Goal: Task Accomplishment & Management: Use online tool/utility

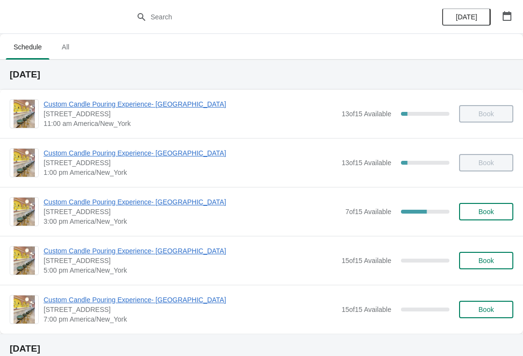
click at [58, 200] on span "Custom Candle Pouring Experience- [GEOGRAPHIC_DATA]" at bounding box center [192, 202] width 297 height 10
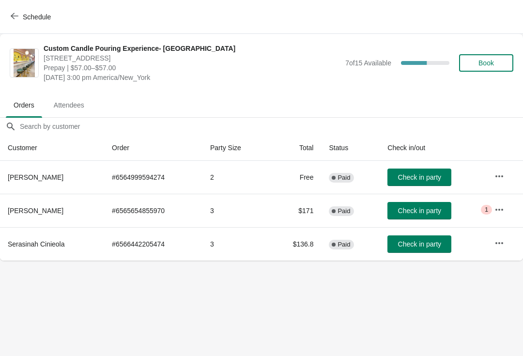
click at [422, 211] on span "Check in party" at bounding box center [419, 211] width 43 height 8
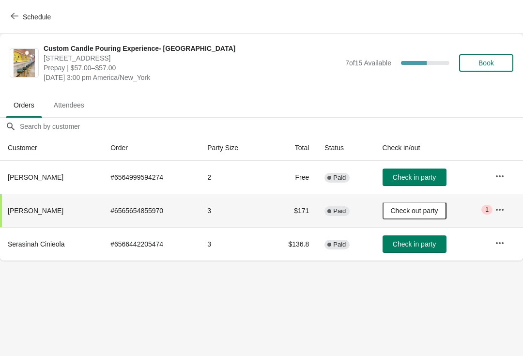
click at [23, 18] on span "Schedule" at bounding box center [37, 17] width 28 height 8
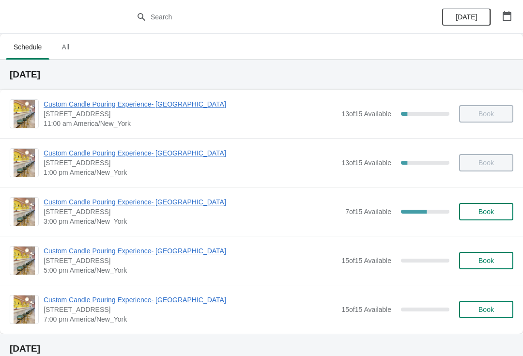
click at [78, 199] on span "Custom Candle Pouring Experience- [GEOGRAPHIC_DATA]" at bounding box center [192, 202] width 297 height 10
click at [68, 212] on span "[STREET_ADDRESS]" at bounding box center [192, 212] width 297 height 10
click at [54, 195] on div "Custom Candle Pouring Experience- [GEOGRAPHIC_DATA] [STREET_ADDRESS] 3:00 pm [G…" at bounding box center [261, 211] width 523 height 49
click at [61, 204] on span "Custom Candle Pouring Experience- [GEOGRAPHIC_DATA]" at bounding box center [192, 202] width 297 height 10
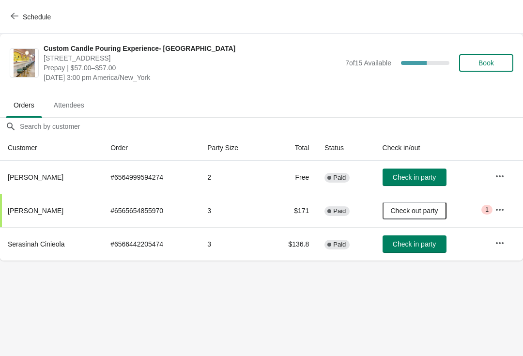
click at [503, 209] on icon "button" at bounding box center [500, 210] width 10 height 10
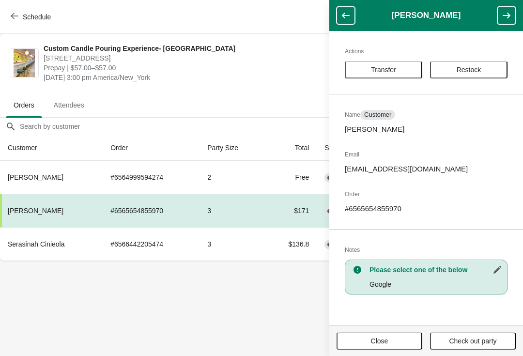
click at [83, 281] on body "Schedule Custom Candle Pouring Experience- [GEOGRAPHIC_DATA] [STREET_ADDRESS] P…" at bounding box center [261, 178] width 523 height 356
click at [81, 267] on body "Schedule Custom Candle Pouring Experience- Delray Beach 415 East Atlantic Avenu…" at bounding box center [261, 178] width 523 height 356
click at [75, 100] on span "Attendees" at bounding box center [69, 104] width 46 height 17
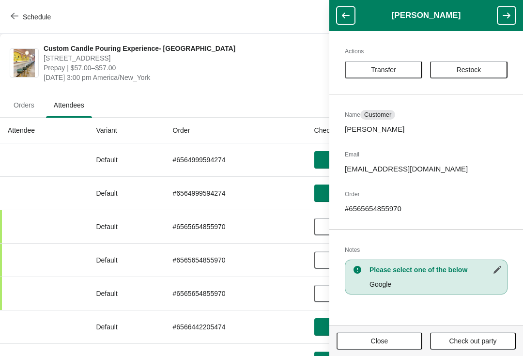
click at [31, 105] on span "Orders" at bounding box center [24, 104] width 36 height 17
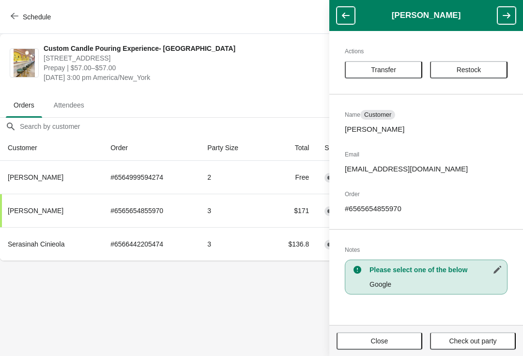
click at [299, 79] on span "[DATE] 3:00 pm America/New_York" at bounding box center [192, 78] width 297 height 10
click at [297, 102] on ul "Orders Attendees" at bounding box center [262, 104] width 516 height 25
click at [305, 96] on ul "Orders Attendees" at bounding box center [262, 104] width 516 height 25
click at [312, 314] on body "Schedule Custom Candle Pouring Experience- Delray Beach 415 East Atlantic Avenu…" at bounding box center [261, 178] width 523 height 356
click at [387, 327] on footer "Close Check out party" at bounding box center [426, 340] width 194 height 31
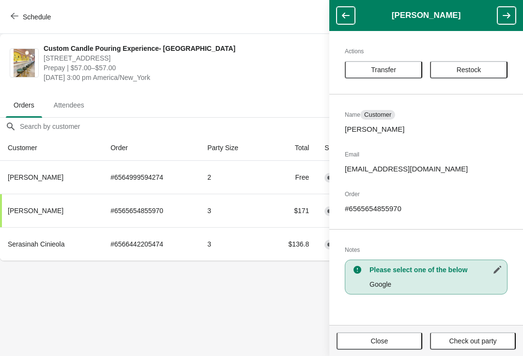
click at [377, 339] on span "Close" at bounding box center [379, 341] width 17 height 8
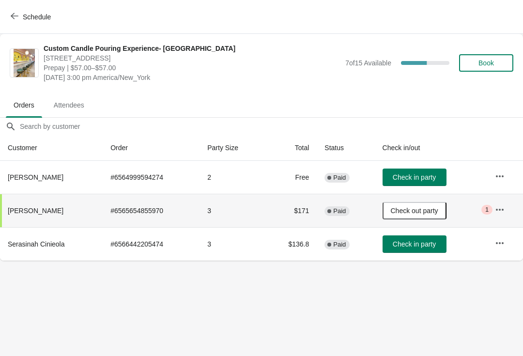
click at [428, 214] on span "Check out party" at bounding box center [414, 211] width 47 height 8
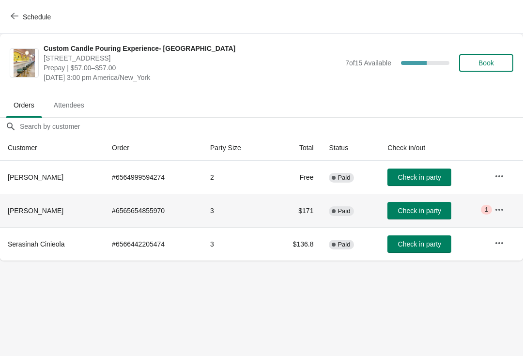
click at [423, 246] on span "Check in party" at bounding box center [419, 244] width 43 height 8
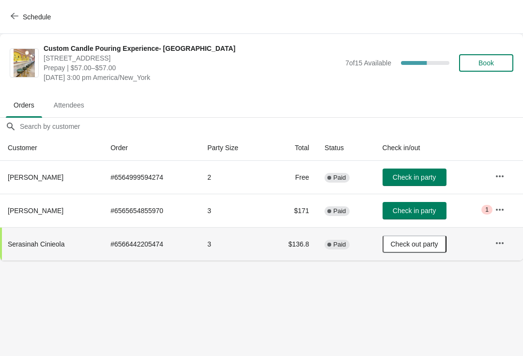
click at [497, 173] on icon "button" at bounding box center [500, 177] width 10 height 10
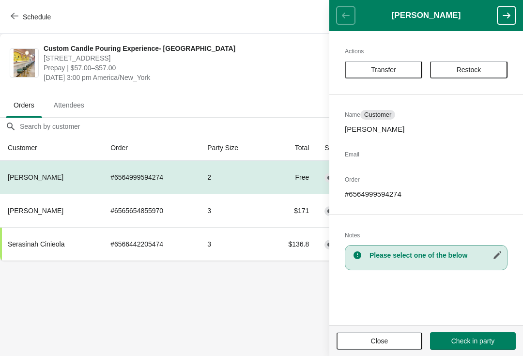
click at [148, 280] on body "Schedule Custom Candle Pouring Experience- Delray Beach 415 East Atlantic Avenu…" at bounding box center [261, 178] width 523 height 356
click at [6, 28] on div "Schedule" at bounding box center [261, 17] width 523 height 34
click at [377, 348] on button "Close" at bounding box center [380, 340] width 86 height 17
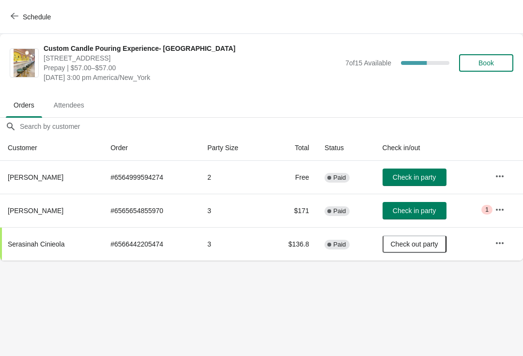
click at [14, 15] on icon "button" at bounding box center [15, 16] width 8 height 8
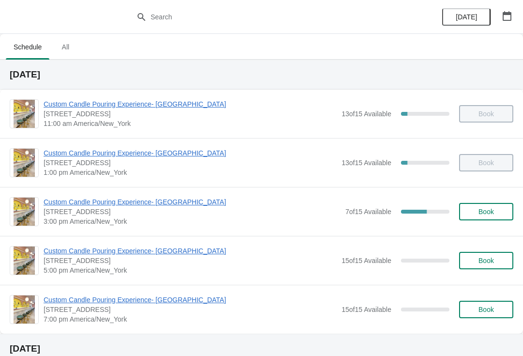
click at [170, 206] on span "Custom Candle Pouring Experience- [GEOGRAPHIC_DATA]" at bounding box center [192, 202] width 297 height 10
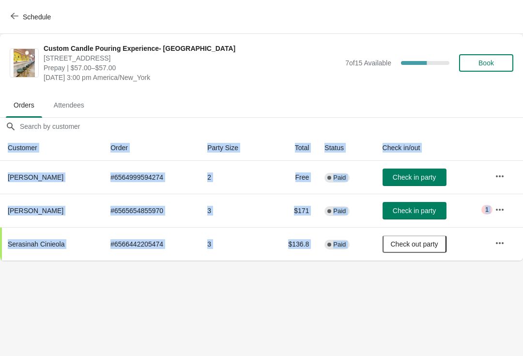
click at [227, 309] on body "Schedule Custom Candle Pouring Experience- Delray Beach 415 East Atlantic Avenu…" at bounding box center [261, 178] width 523 height 356
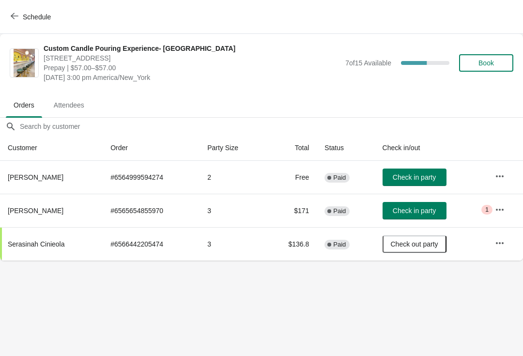
click at [22, 179] on span "[PERSON_NAME]" at bounding box center [36, 177] width 56 height 8
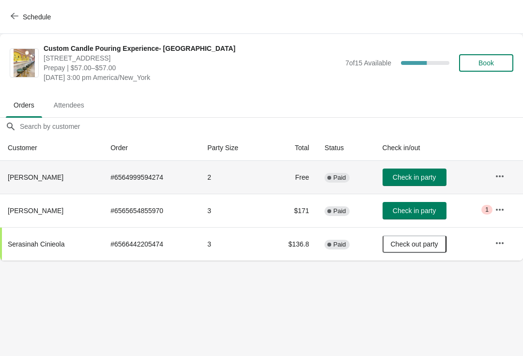
click at [31, 186] on th "[PERSON_NAME]" at bounding box center [51, 177] width 103 height 33
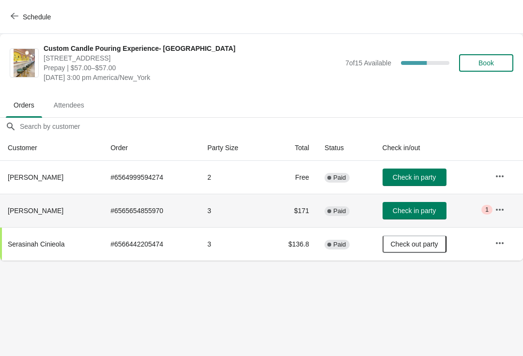
click at [495, 222] on td "Critical 1" at bounding box center [505, 210] width 36 height 33
click at [500, 214] on icon "button" at bounding box center [500, 210] width 10 height 10
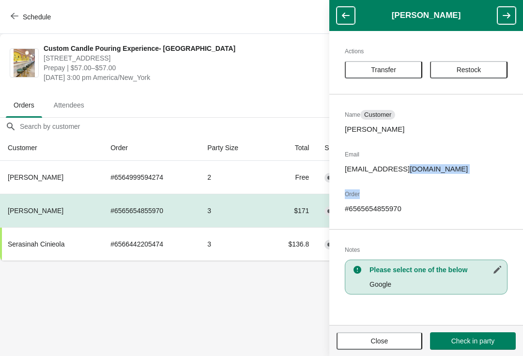
click at [425, 199] on div "Actions Transfer Restock Name Customer Sari Landa Email planda@hotmail.com Orde…" at bounding box center [426, 178] width 194 height 294
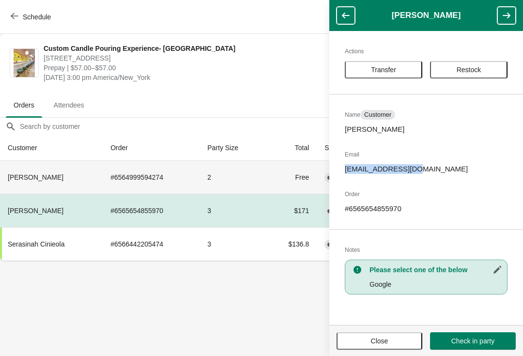
click at [67, 175] on th "[PERSON_NAME]" at bounding box center [51, 177] width 103 height 33
click at [277, 189] on td "Free" at bounding box center [291, 177] width 51 height 33
click at [292, 166] on td "Free" at bounding box center [291, 177] width 51 height 33
click at [396, 333] on button "Close" at bounding box center [380, 340] width 86 height 17
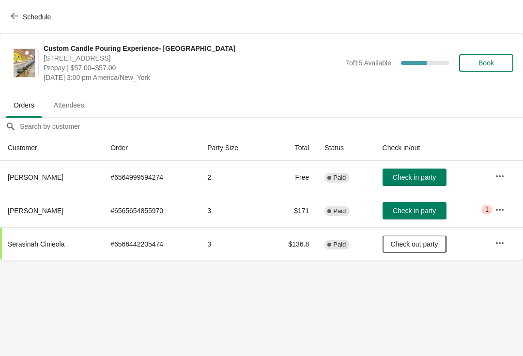
click at [436, 177] on span "Check in party" at bounding box center [414, 177] width 43 height 8
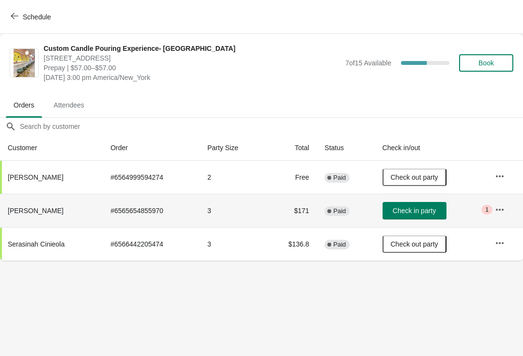
click at [75, 201] on th "[PERSON_NAME]" at bounding box center [51, 210] width 103 height 33
click at [423, 209] on span "Check in party" at bounding box center [414, 211] width 43 height 8
